Goal: Information Seeking & Learning: Find specific fact

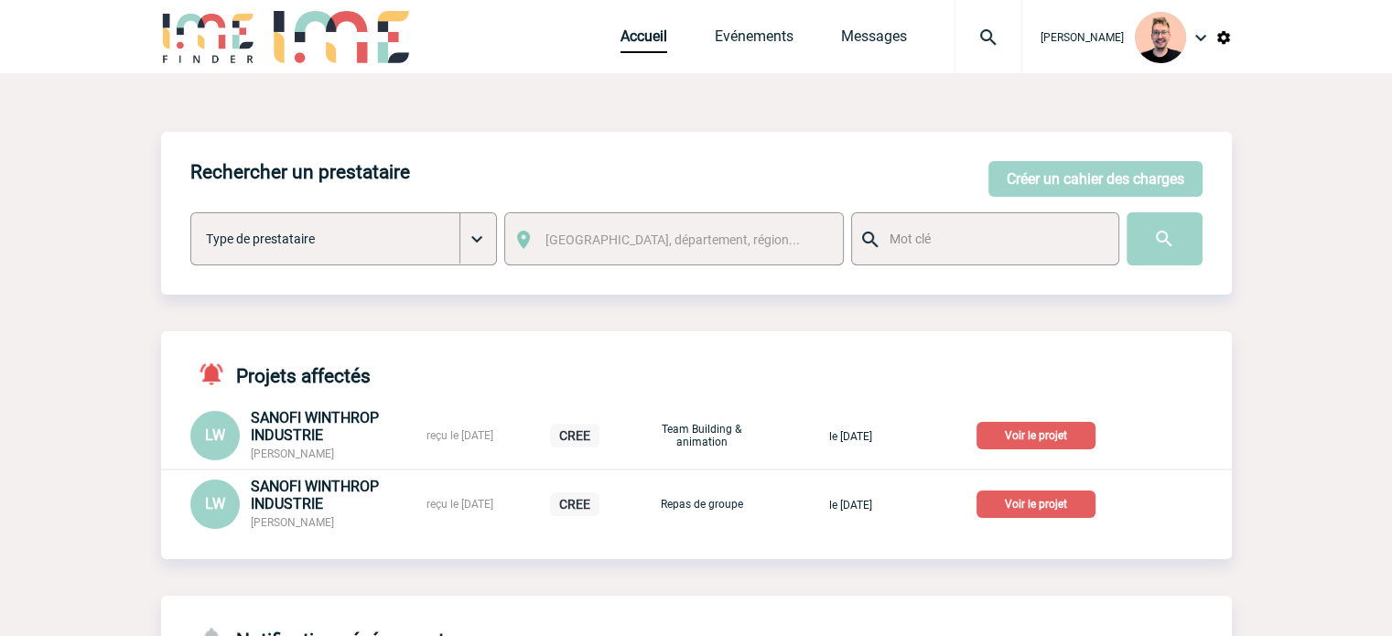
click at [958, 43] on img at bounding box center [989, 38] width 66 height 22
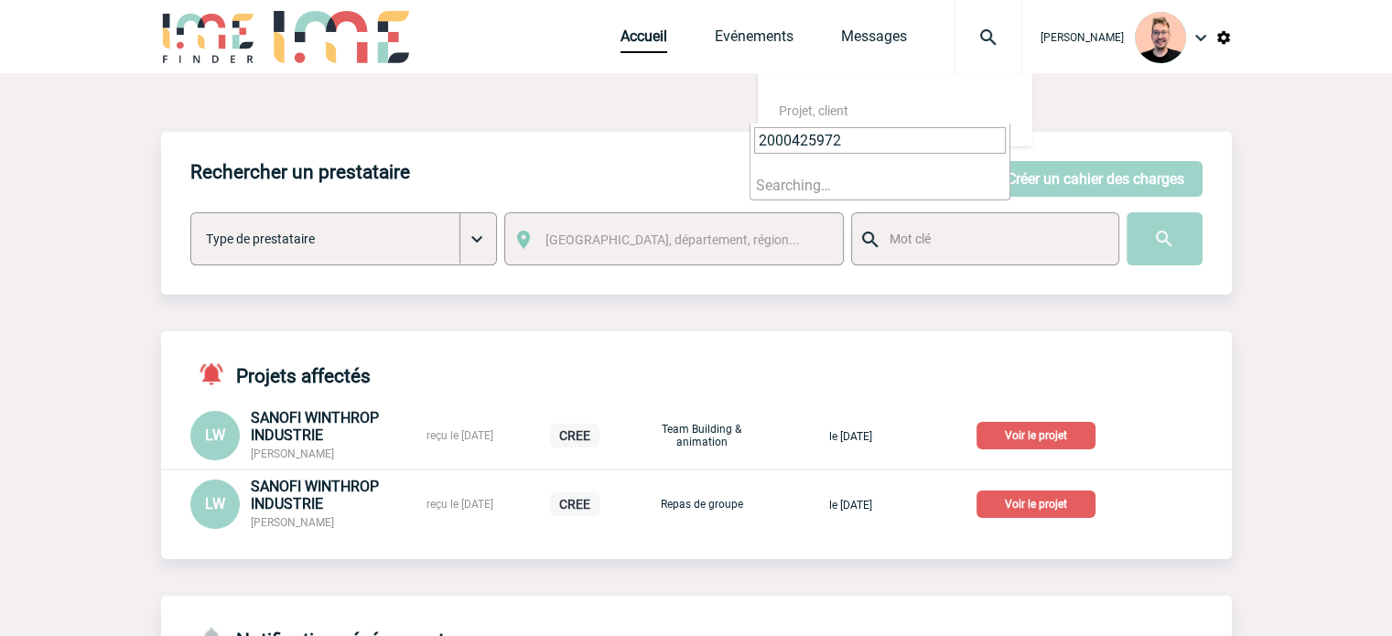
type input "2000425972"
select select "25473"
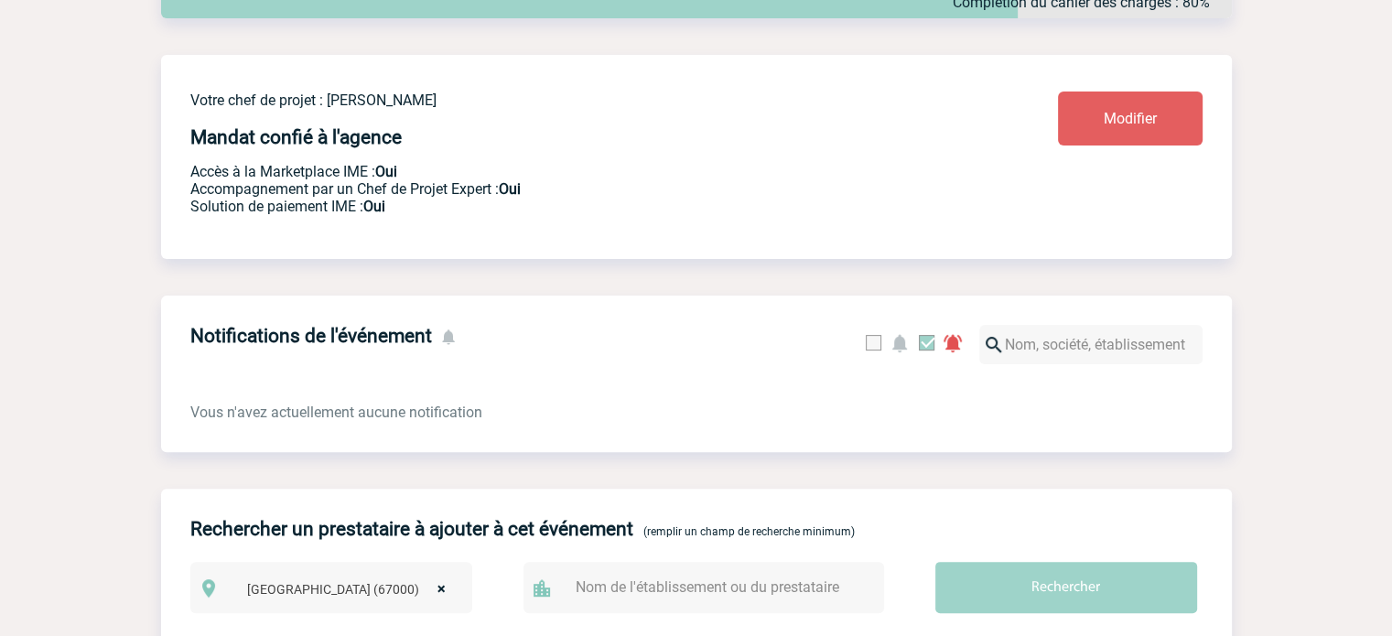
scroll to position [275, 0]
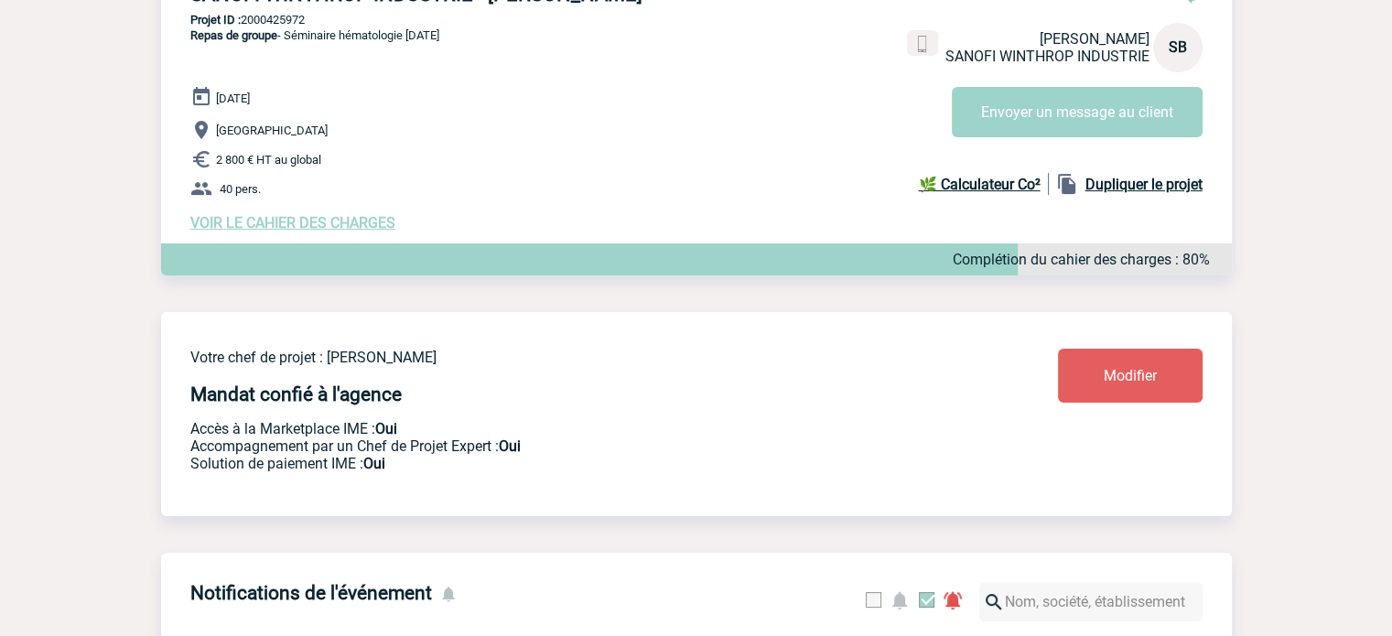
click at [240, 220] on span "VOIR LE CAHIER DES CHARGES" at bounding box center [292, 222] width 205 height 17
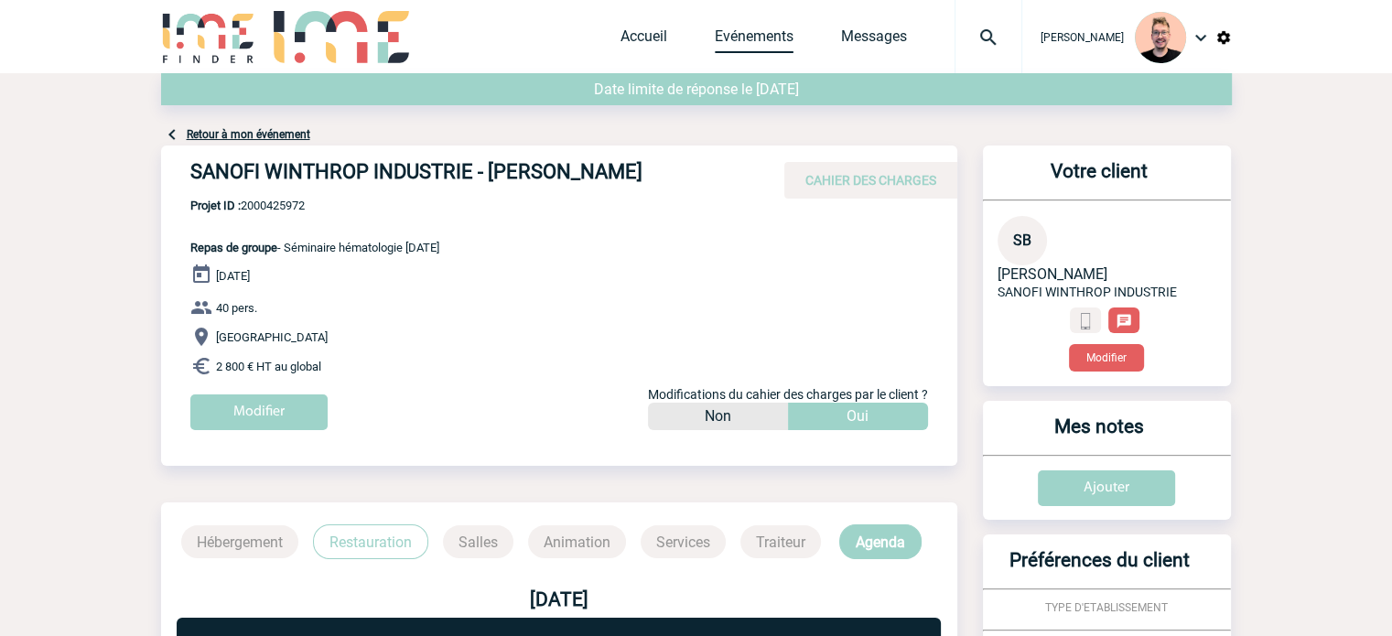
click at [724, 49] on link "Evénements" at bounding box center [754, 40] width 79 height 26
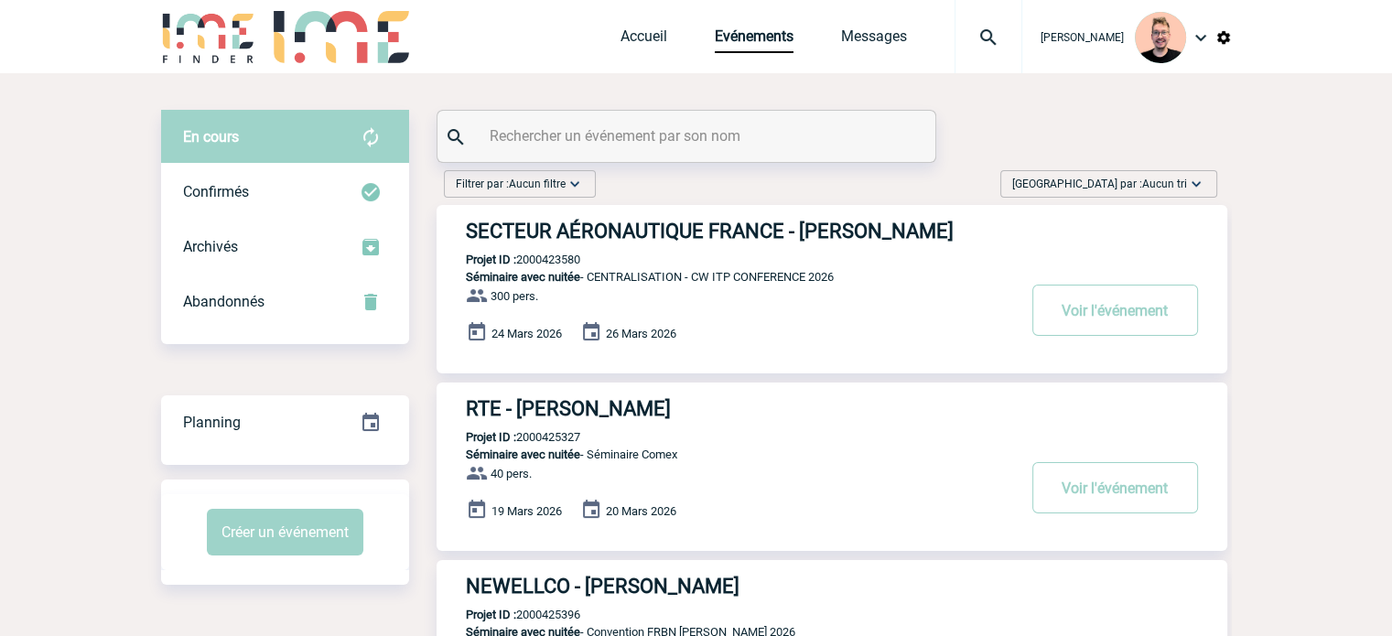
click at [1086, 175] on div "Trier par : Aucun tri Aucun tri Date d'événement Date d'événement Date demande …" at bounding box center [1109, 183] width 217 height 27
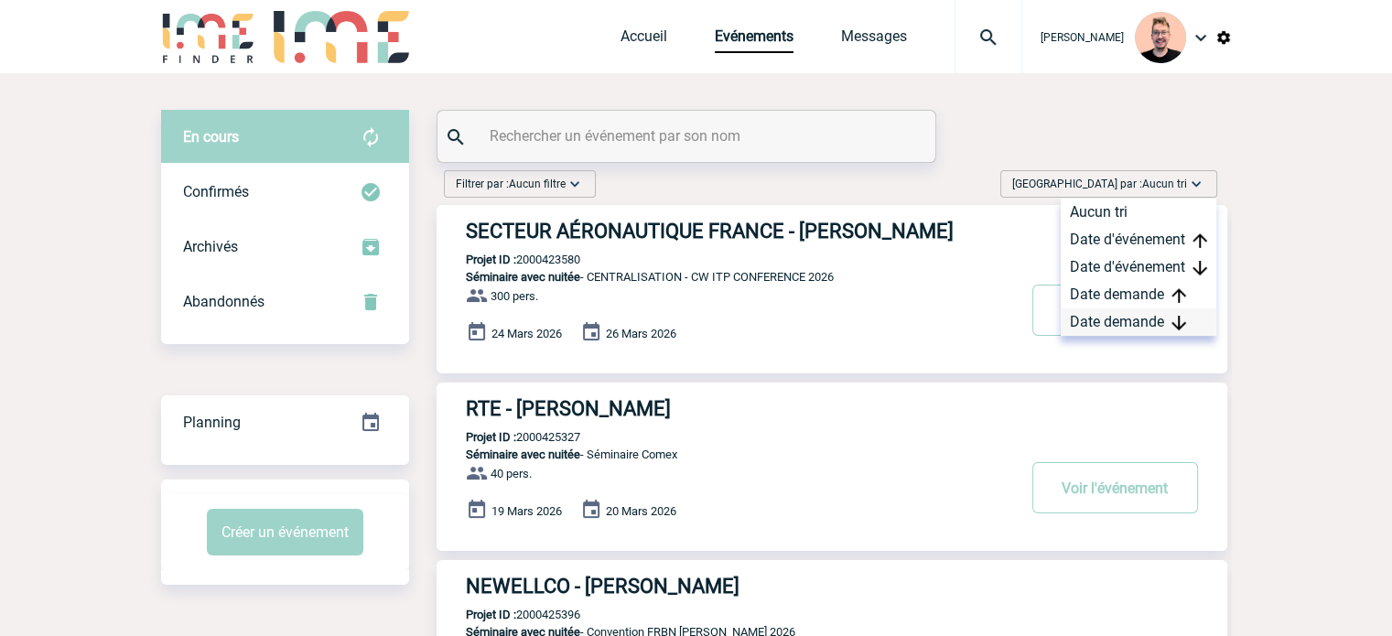
click at [1098, 320] on div "Date demande" at bounding box center [1139, 321] width 156 height 27
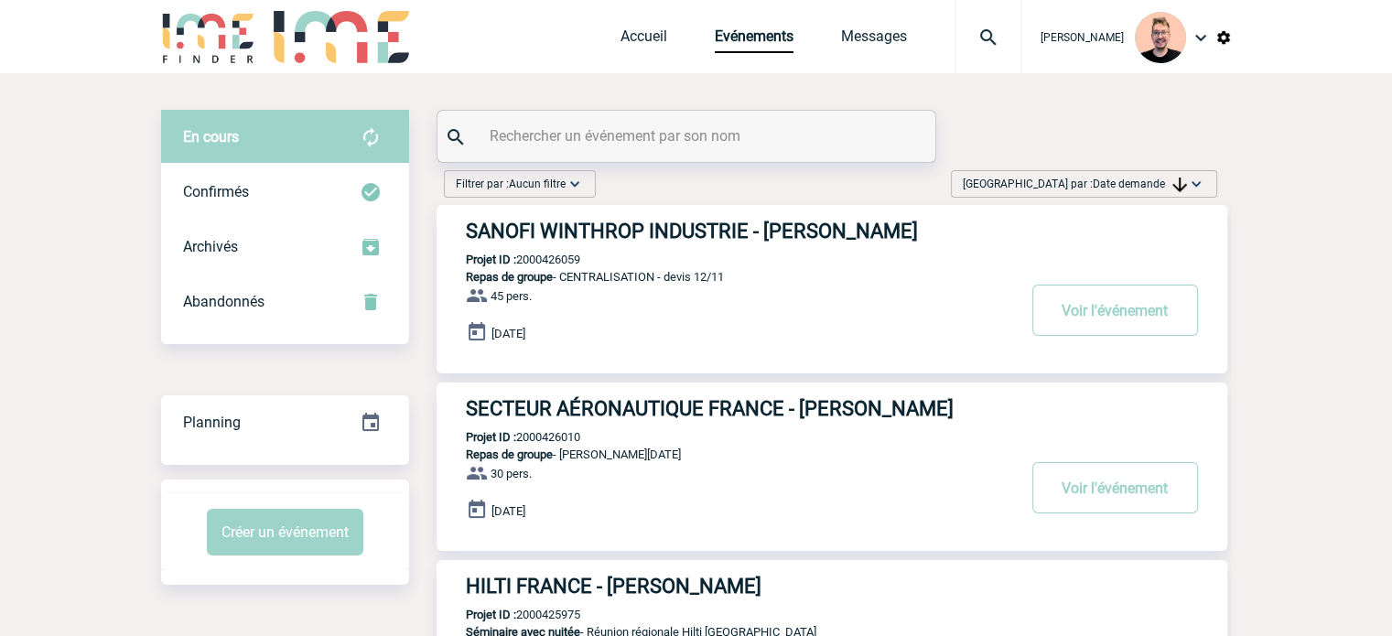
click at [619, 226] on h3 "SANOFI WINTHROP INDUSTRIE - Timothee BOMPAIRE" at bounding box center [740, 231] width 549 height 23
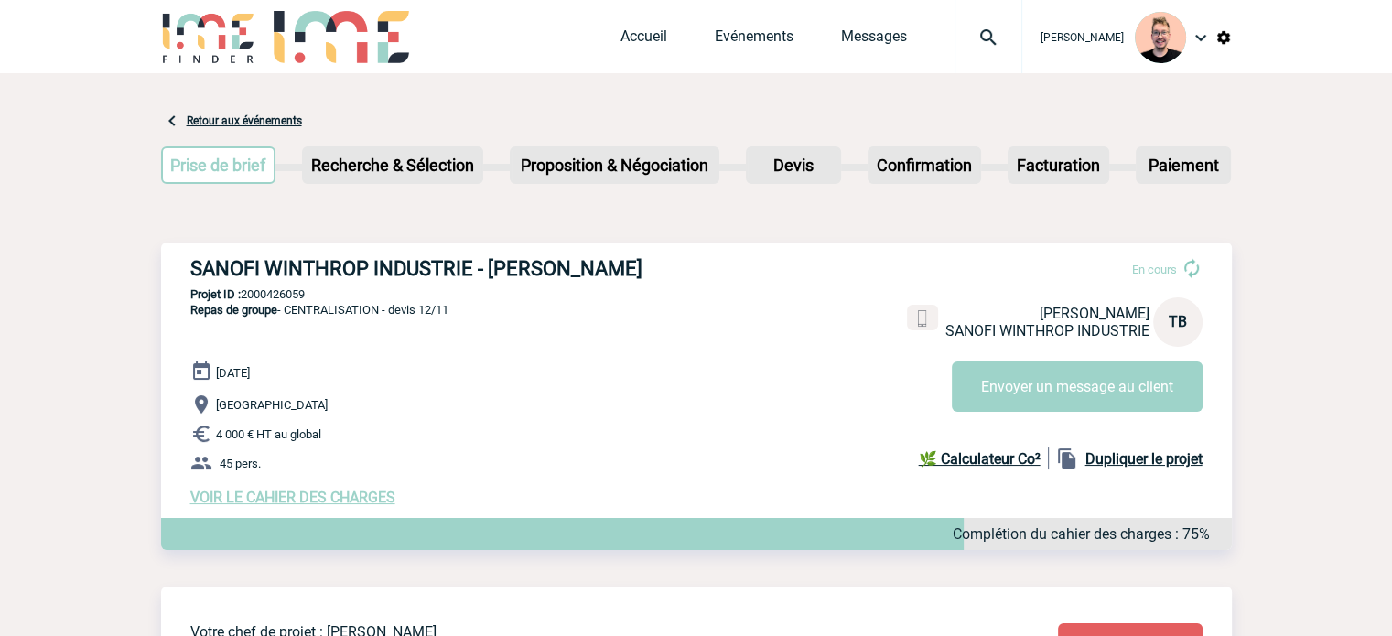
drag, startPoint x: 679, startPoint y: 263, endPoint x: 188, endPoint y: 254, distance: 491.6
click at [188, 254] on div "SANOFI WINTHROP INDUSTRIE - Timothee BOMPAIRE En cours Timothee BOMPAIRE SANOFI…" at bounding box center [696, 382] width 1071 height 278
copy h3 "SANOFI WINTHROP INDUSTRIE - Timothee BOMPAIRE"
click at [279, 294] on p "Projet ID : 2000426059" at bounding box center [696, 294] width 1071 height 14
click at [282, 294] on p "Projet ID : 2000426059" at bounding box center [696, 294] width 1071 height 14
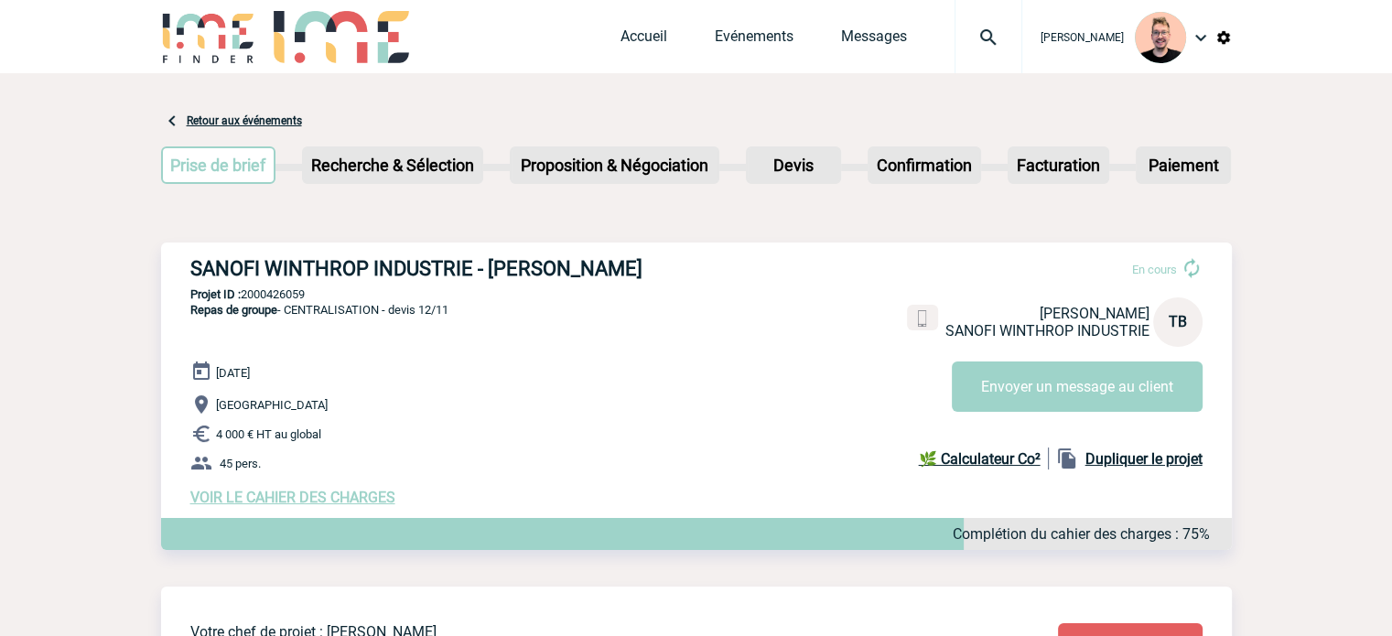
copy p "2000426059"
click at [715, 38] on link "Evénements" at bounding box center [754, 40] width 79 height 26
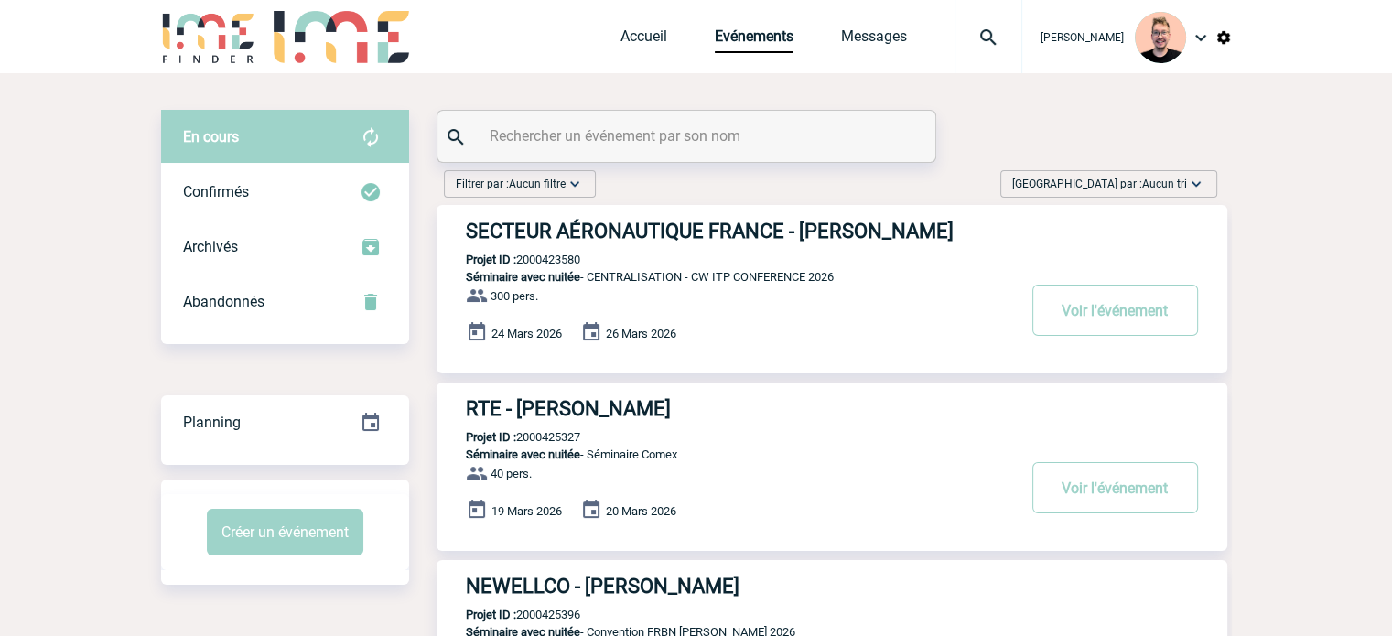
click at [1146, 178] on span "Aucun tri" at bounding box center [1164, 184] width 45 height 13
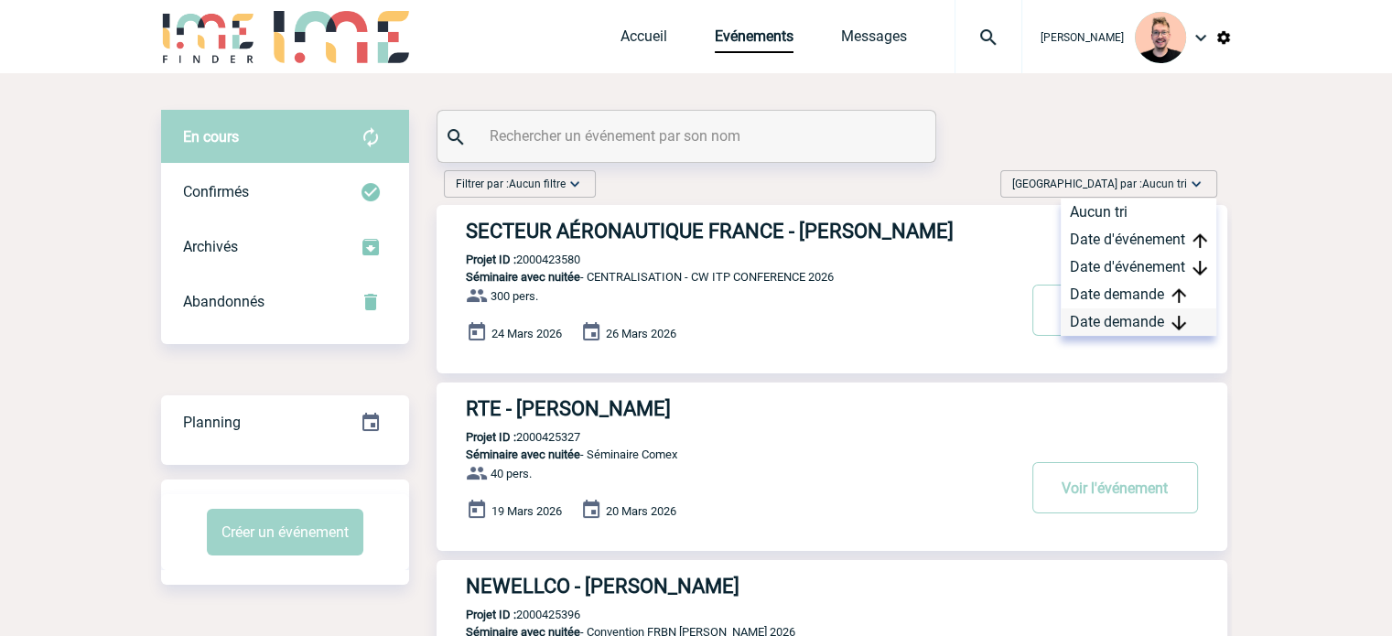
click at [1110, 324] on div "Date demande" at bounding box center [1139, 321] width 156 height 27
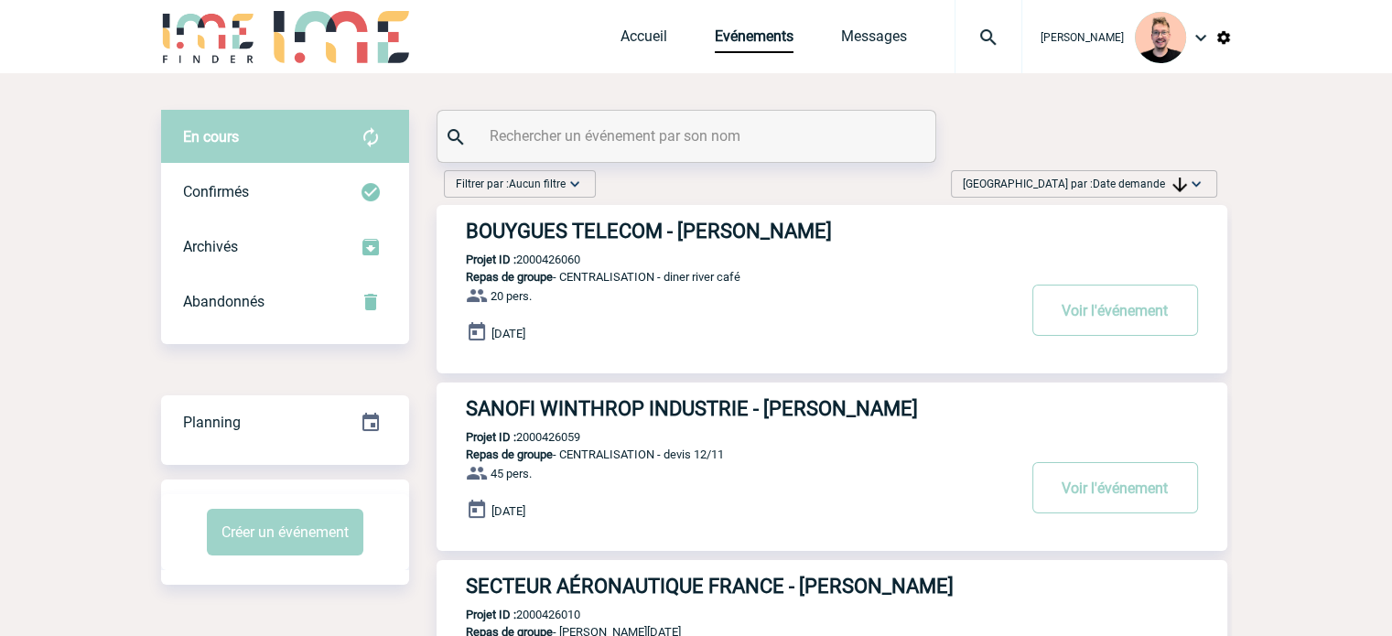
click at [537, 226] on h3 "BOUYGUES TELECOM - Samira DARKRIM" at bounding box center [740, 231] width 549 height 23
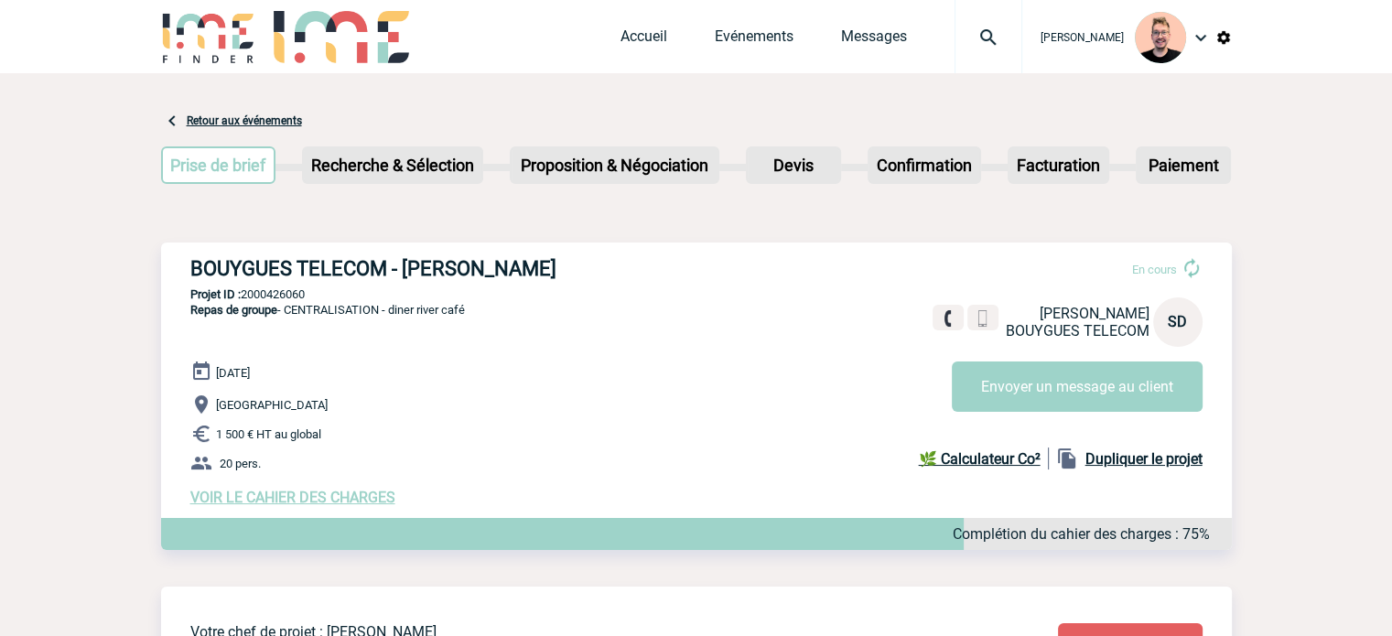
drag, startPoint x: 554, startPoint y: 266, endPoint x: 244, endPoint y: 277, distance: 309.6
click at [244, 277] on h3 "BOUYGUES TELECOM - [PERSON_NAME]" at bounding box center [464, 268] width 549 height 23
click at [242, 278] on h3 "BOUYGUES TELECOM - [PERSON_NAME]" at bounding box center [464, 268] width 549 height 23
drag, startPoint x: 557, startPoint y: 265, endPoint x: 197, endPoint y: 270, distance: 359.8
click at [196, 272] on h3 "BOUYGUES TELECOM - [PERSON_NAME]" at bounding box center [464, 268] width 549 height 23
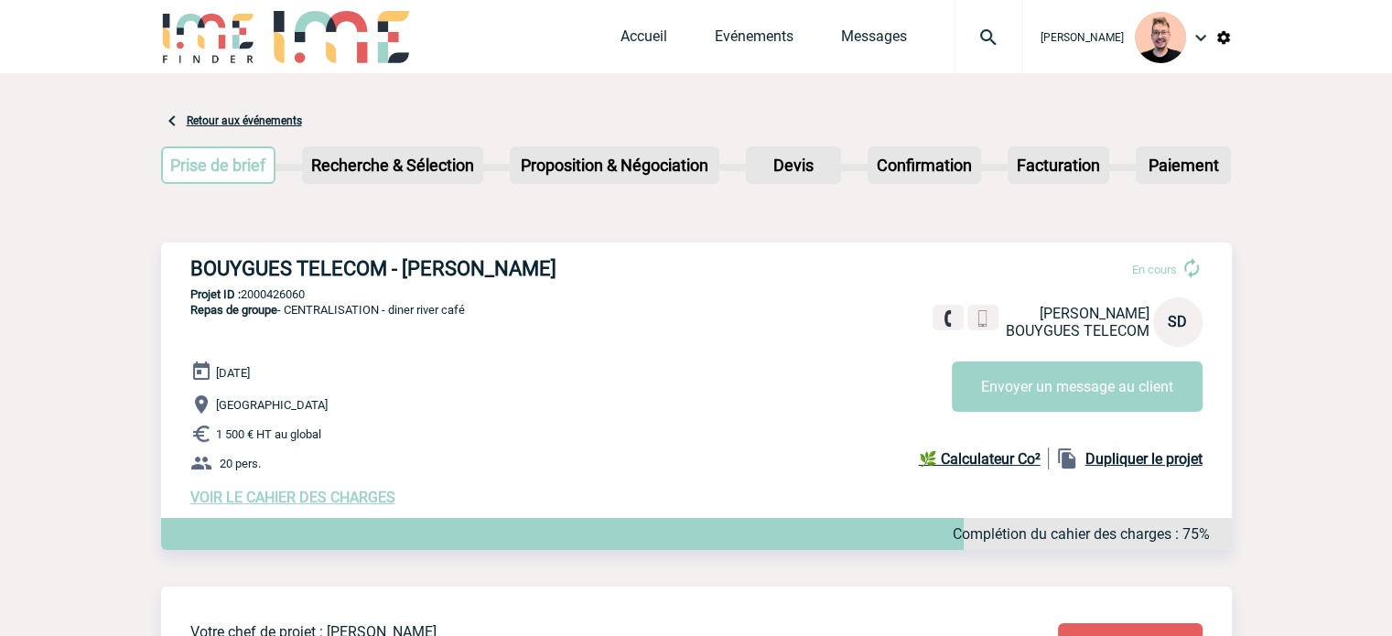
copy h3 "OUYGUES TELECOM - [PERSON_NAME]"
click at [265, 292] on p "Projet ID : 2000426060" at bounding box center [696, 294] width 1071 height 14
copy p "2000426060"
click at [276, 279] on h3 "BOUYGUES TELECOM - [PERSON_NAME]" at bounding box center [464, 268] width 549 height 23
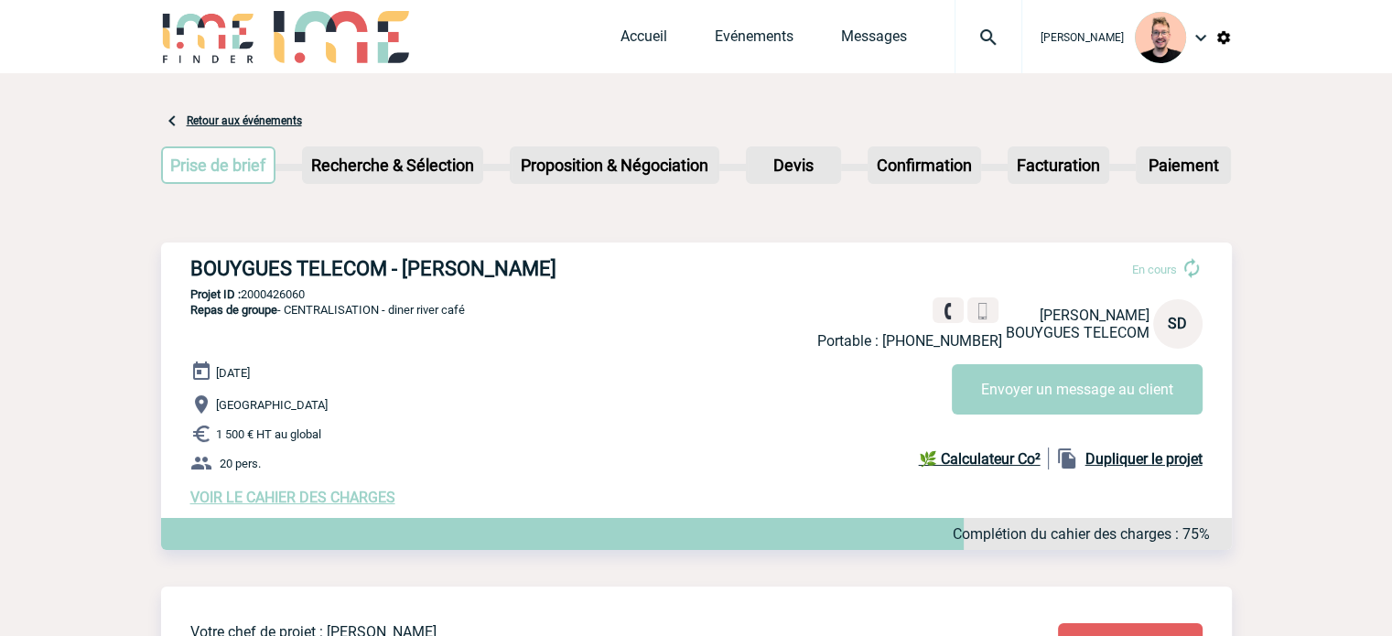
click at [277, 292] on p "Projet ID : 2000426060" at bounding box center [696, 294] width 1071 height 14
copy p "2000426060"
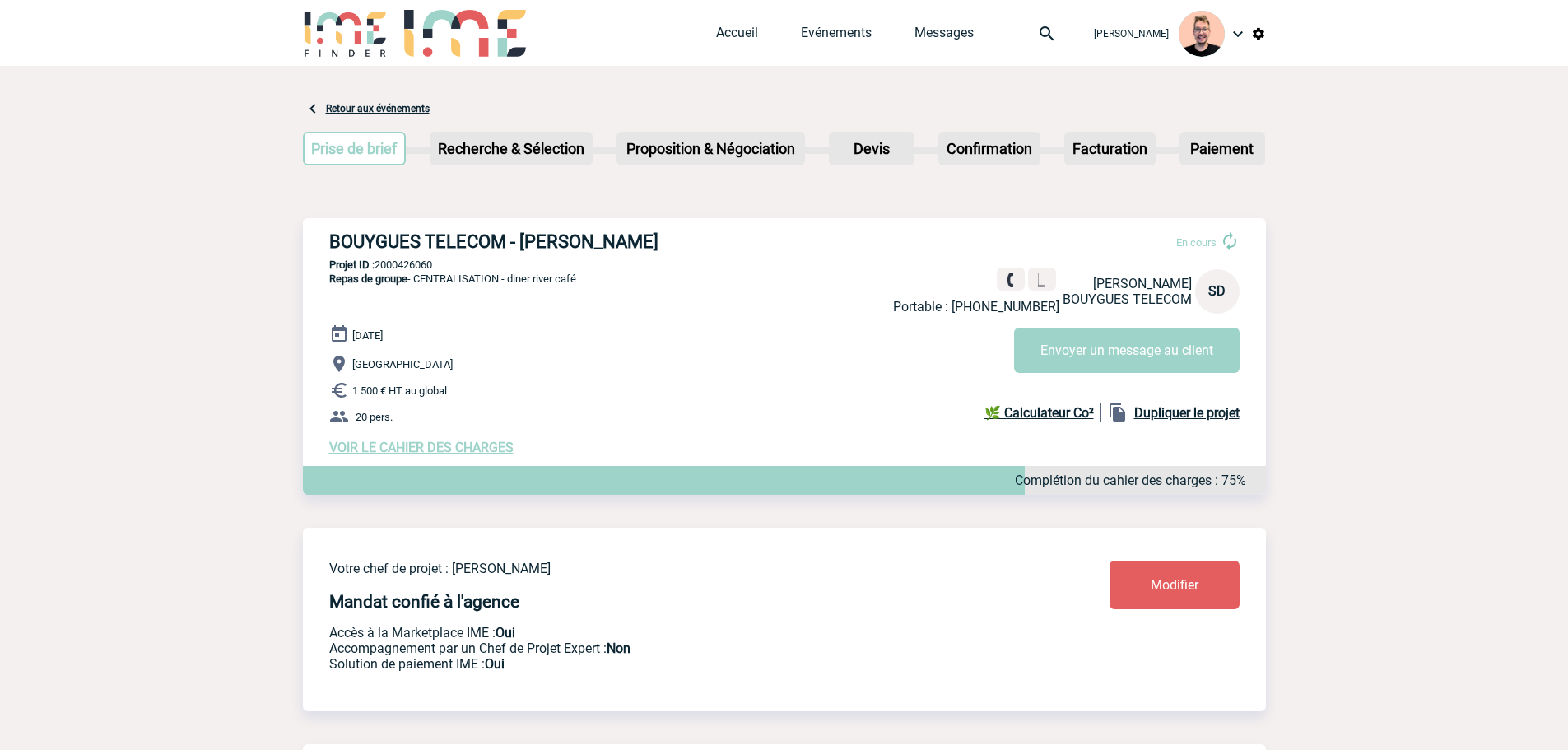
drag, startPoint x: 520, startPoint y: 244, endPoint x: 660, endPoint y: 249, distance: 140.1
click at [660, 249] on h3 "BOUYGUES TELECOM - [PERSON_NAME]" at bounding box center [575, 241] width 494 height 21
copy h3 "[PERSON_NAME]"
click at [397, 271] on p "Projet ID : 2000426060" at bounding box center [784, 264] width 963 height 13
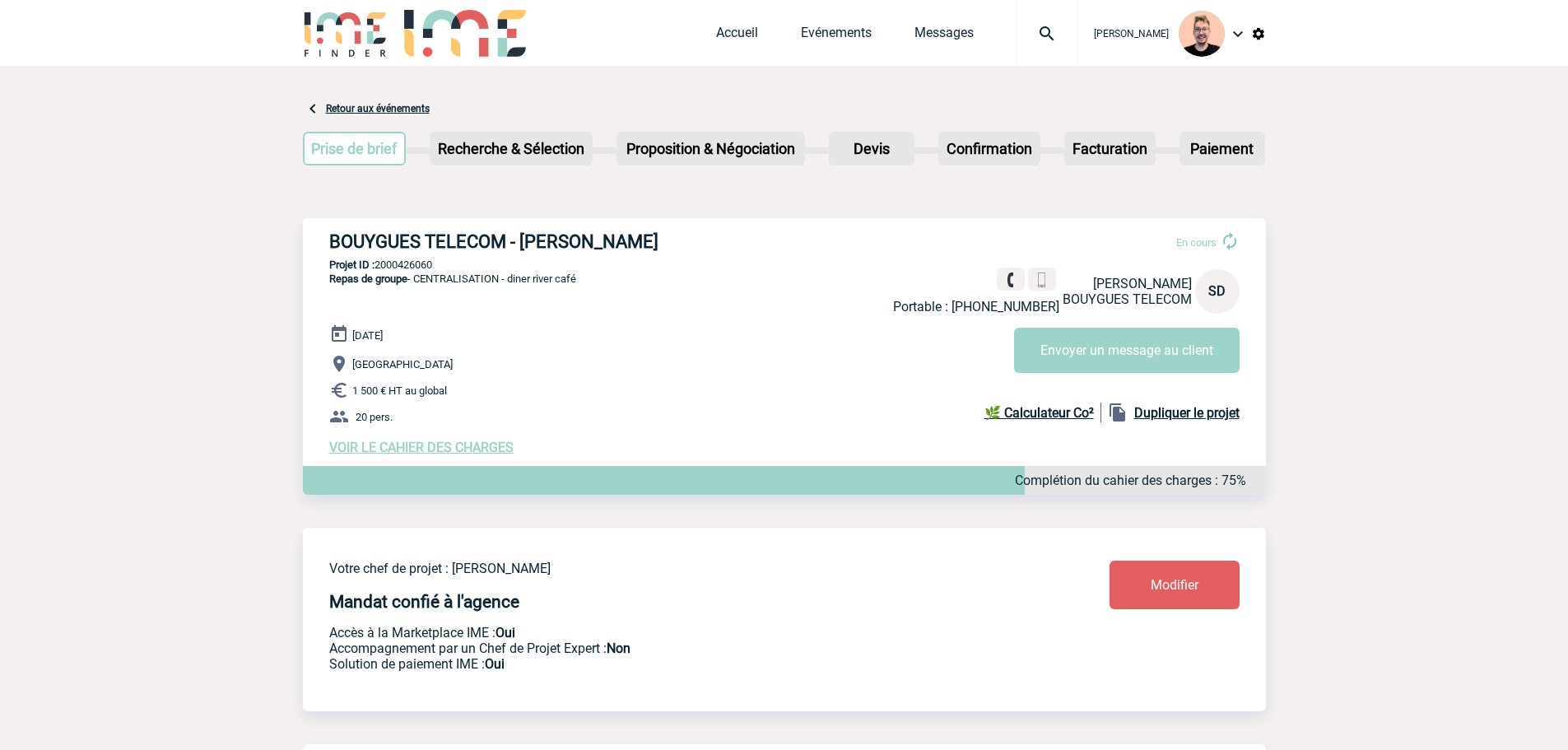
copy p "2000426060"
click at [626, 238] on h3 "BOUYGUES TELECOM - [PERSON_NAME]" at bounding box center [575, 241] width 494 height 21
copy h3 "DARKRIM"
click at [543, 229] on div "BOUYGUES TELECOM - [PERSON_NAME] En cours Portable : [PHONE_NUMBER] [PERSON_NAM…" at bounding box center [784, 344] width 963 height 250
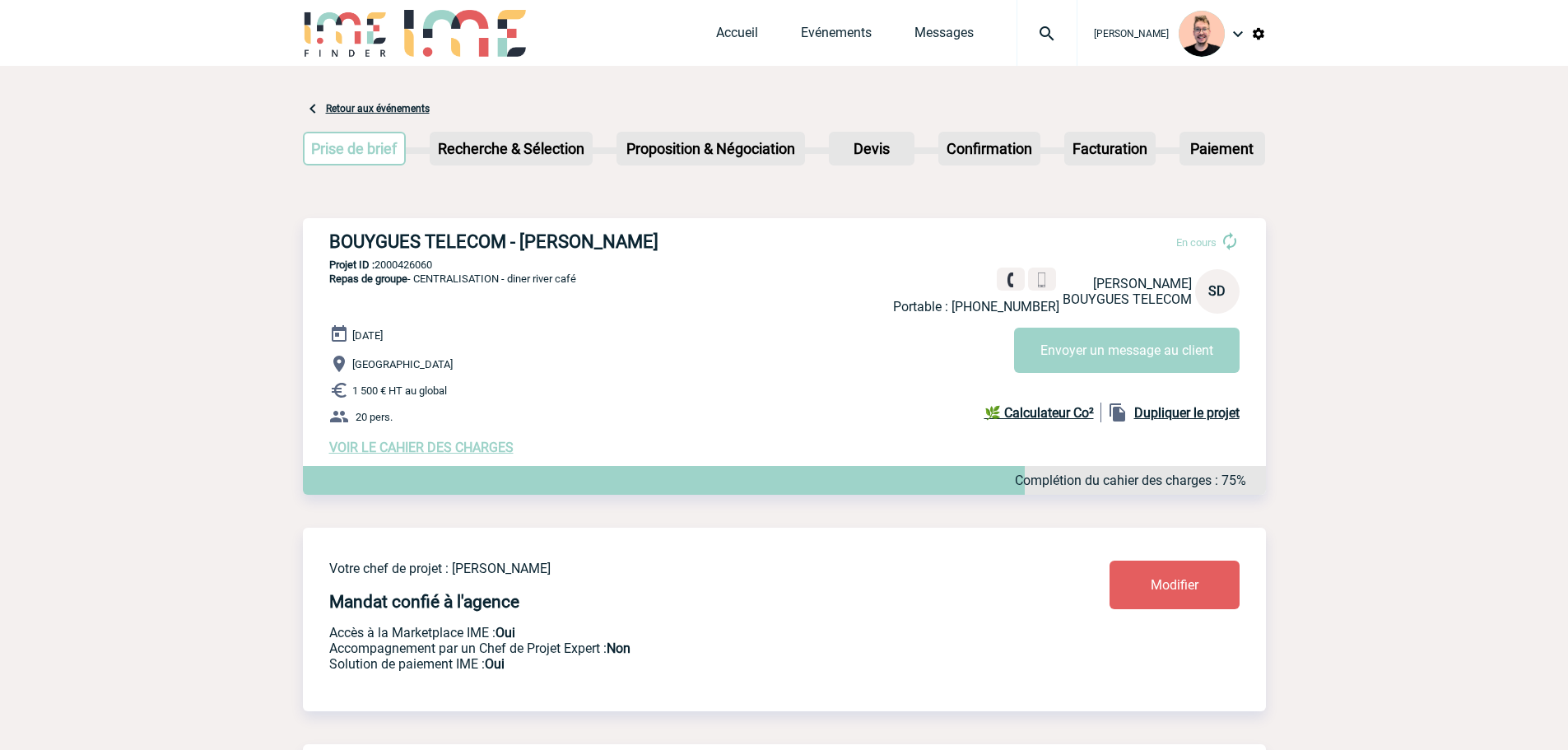
click at [542, 238] on h3 "BOUYGUES TELECOM - [PERSON_NAME]" at bounding box center [575, 241] width 494 height 21
copy h3 "[PERSON_NAME]"
